Goal: Task Accomplishment & Management: Use online tool/utility

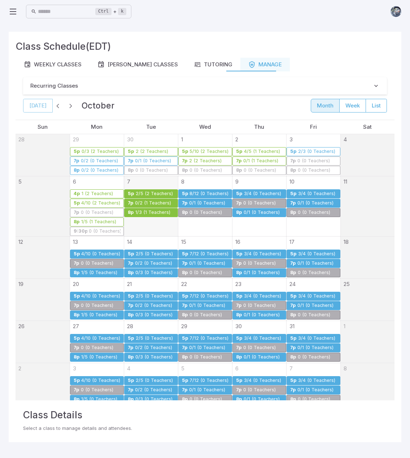
click at [15, 12] on icon at bounding box center [13, 11] width 9 height 9
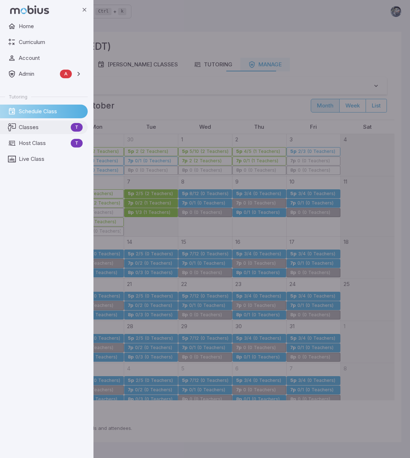
click at [39, 128] on span "Classes" at bounding box center [43, 127] width 49 height 8
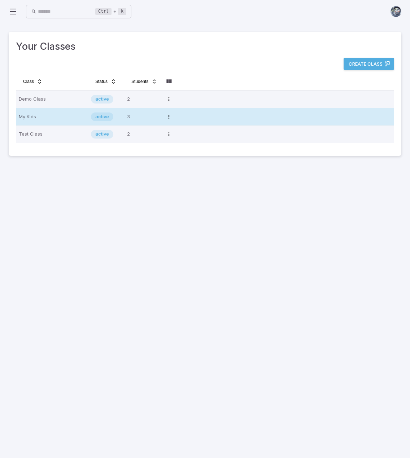
click at [44, 120] on p "My Kids" at bounding box center [52, 117] width 66 height 12
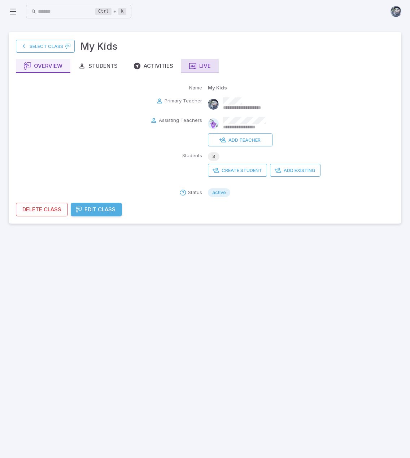
click at [208, 64] on div "Live" at bounding box center [200, 66] width 22 height 8
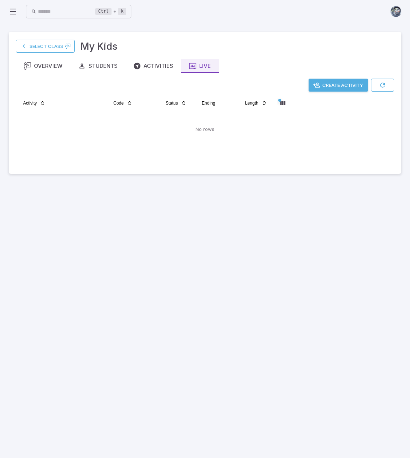
click at [342, 83] on button "Create Activity" at bounding box center [337, 85] width 59 height 13
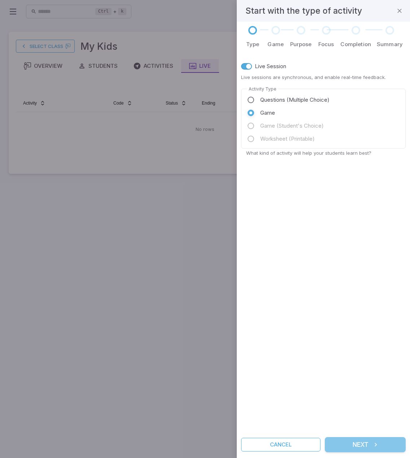
click at [370, 444] on button "Next" at bounding box center [365, 444] width 81 height 15
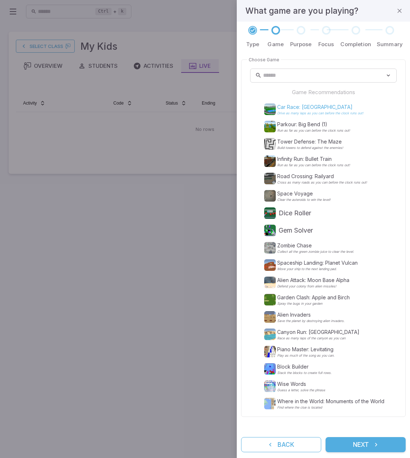
click at [305, 105] on p "Car Race: Crystal Lake" at bounding box center [320, 106] width 86 height 7
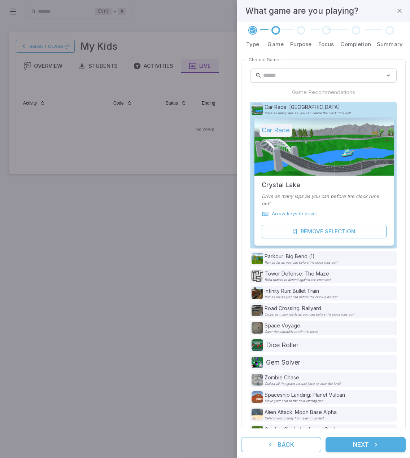
click at [381, 446] on button "Next" at bounding box center [365, 444] width 80 height 15
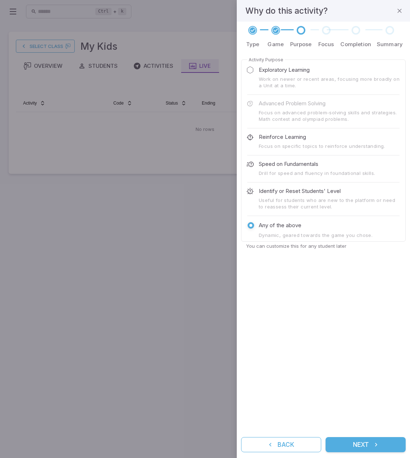
click at [381, 446] on button "Next" at bounding box center [365, 444] width 80 height 15
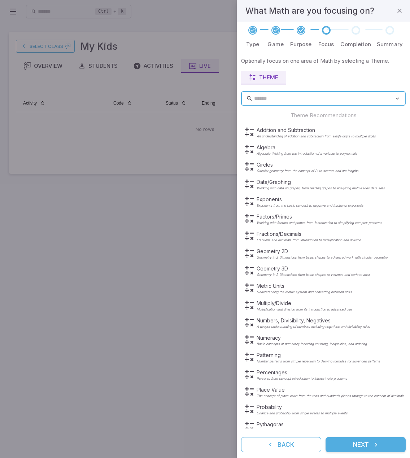
click at [381, 446] on button "Next" at bounding box center [365, 444] width 80 height 15
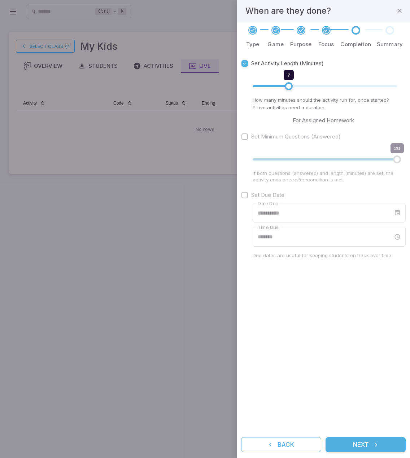
click at [381, 446] on button "Next" at bounding box center [365, 444] width 80 height 15
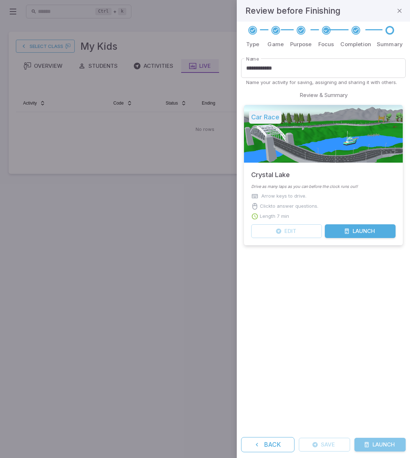
click at [381, 446] on button "Launch" at bounding box center [379, 445] width 51 height 14
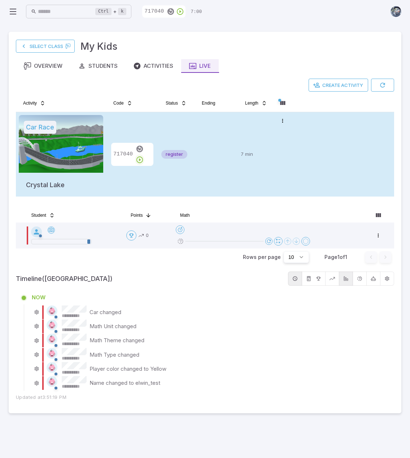
click at [144, 156] on icon "button" at bounding box center [140, 160] width 8 height 8
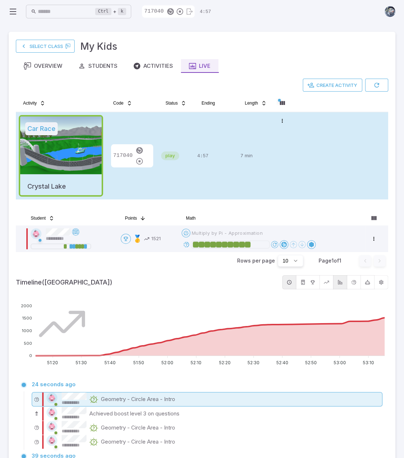
click at [97, 396] on icon at bounding box center [93, 399] width 9 height 9
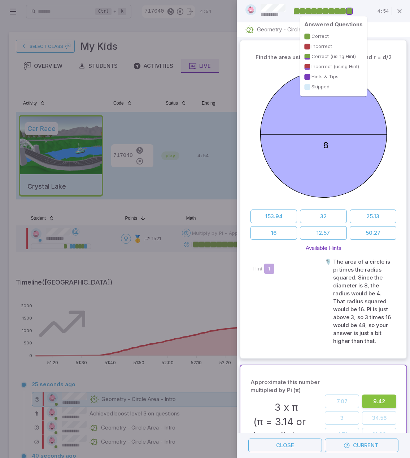
click at [344, 11] on div at bounding box center [343, 11] width 6 height 6
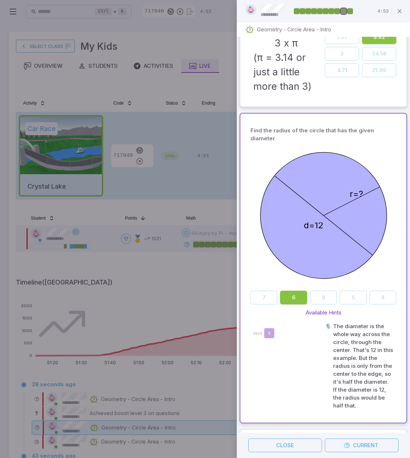
click at [349, 10] on div at bounding box center [350, 11] width 6 height 6
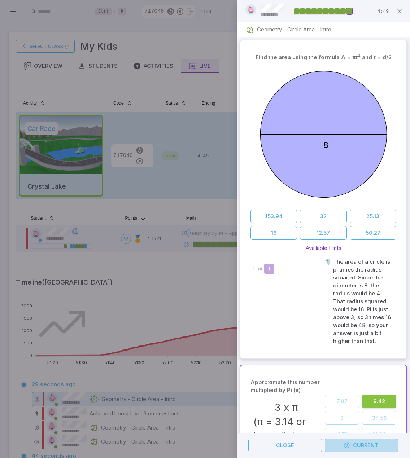
click at [378, 446] on button "Current" at bounding box center [362, 445] width 74 height 14
